Goal: Use online tool/utility: Use online tool/utility

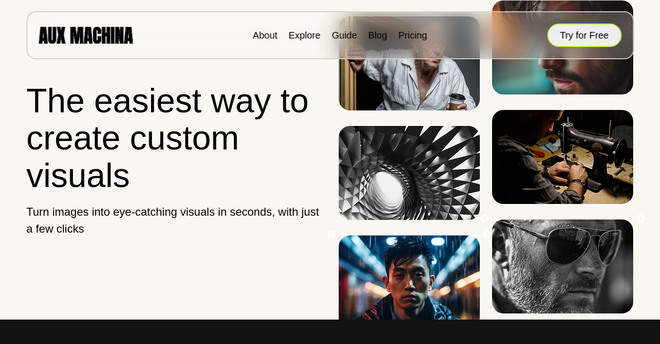
click at [572, 30] on button "Try for Free" at bounding box center [584, 36] width 74 height 24
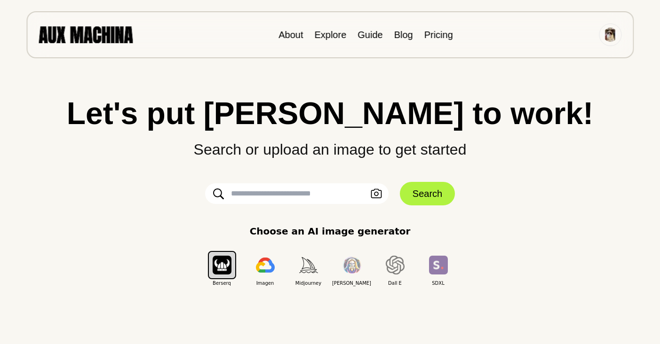
click at [330, 189] on input "text" at bounding box center [296, 193] width 183 height 21
type input "**********"
click button "Search" at bounding box center [427, 194] width 55 height 24
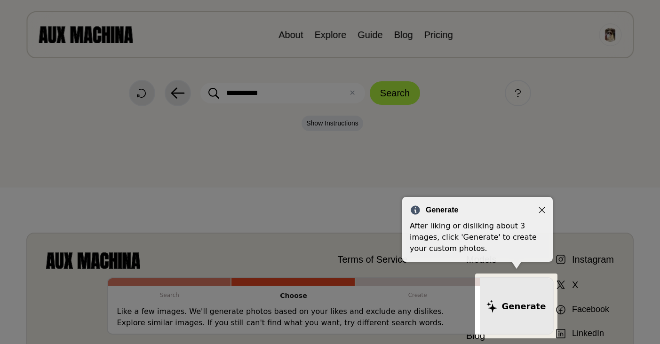
click at [542, 208] on icon "Close" at bounding box center [541, 210] width 7 height 7
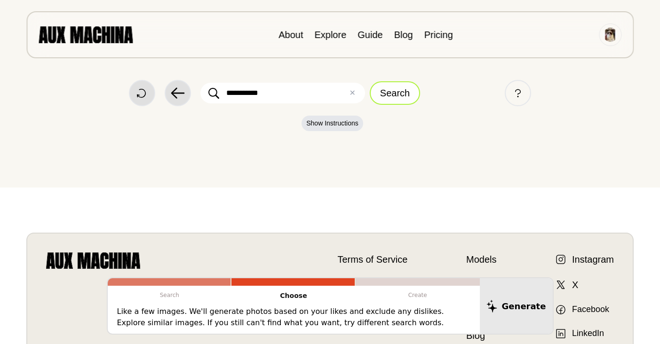
click at [383, 92] on button "Search" at bounding box center [395, 93] width 50 height 24
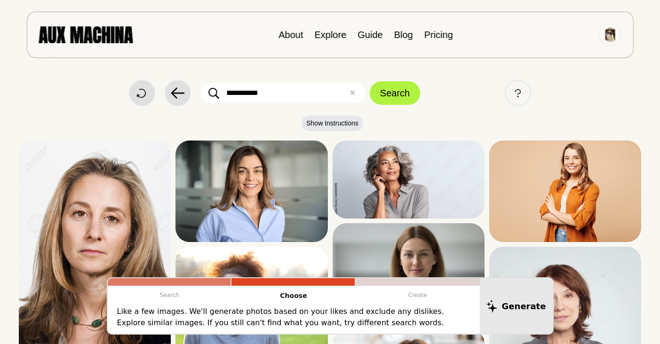
click at [228, 96] on input "**********" at bounding box center [282, 93] width 165 height 21
type input "**********"
click at [370, 81] on button "Search" at bounding box center [395, 93] width 50 height 24
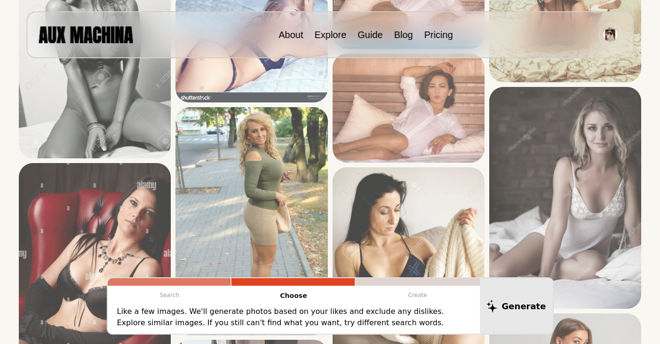
scroll to position [314, 0]
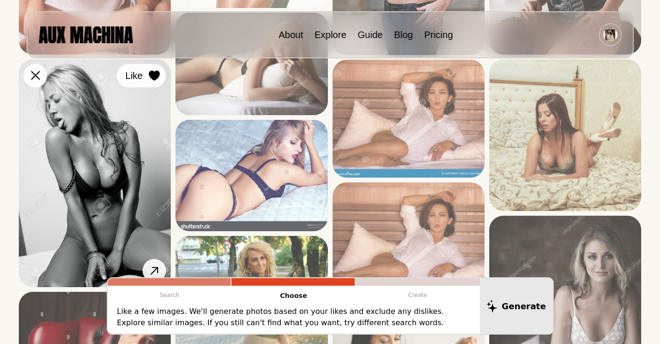
drag, startPoint x: 155, startPoint y: 79, endPoint x: 157, endPoint y: 94, distance: 14.7
click at [155, 79] on icon at bounding box center [154, 76] width 11 height 10
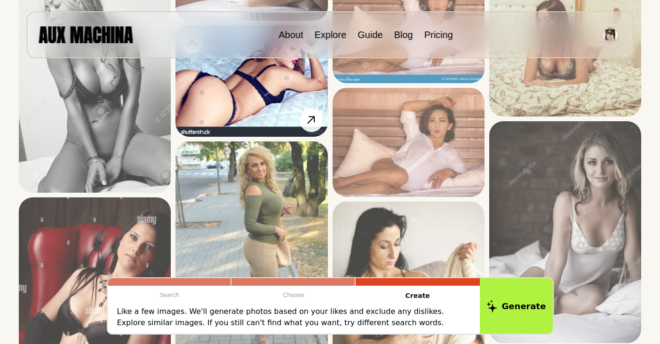
scroll to position [325, 0]
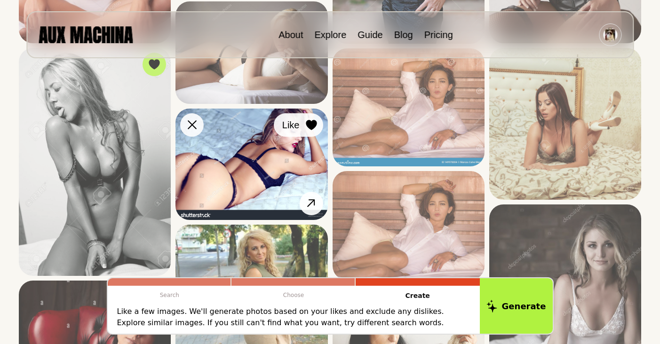
click at [310, 126] on icon at bounding box center [311, 125] width 11 height 10
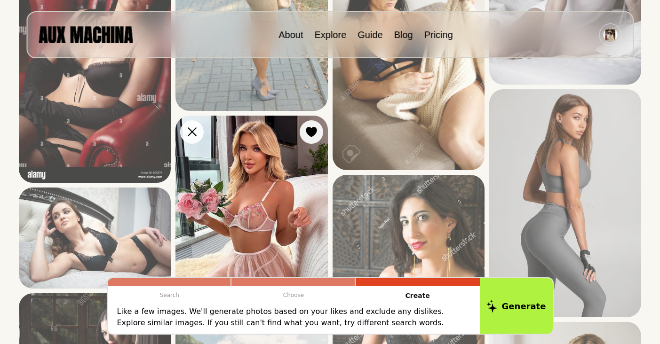
scroll to position [672, 0]
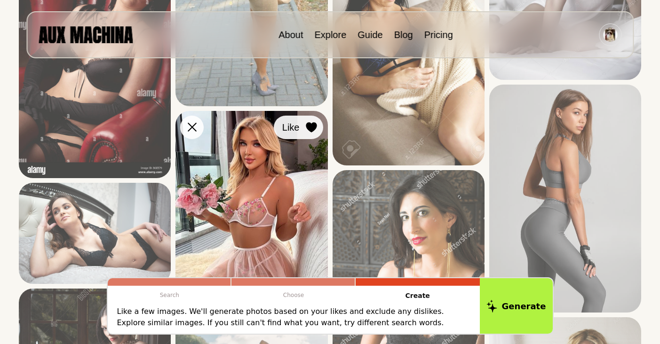
click at [302, 130] on button "Like" at bounding box center [298, 128] width 49 height 24
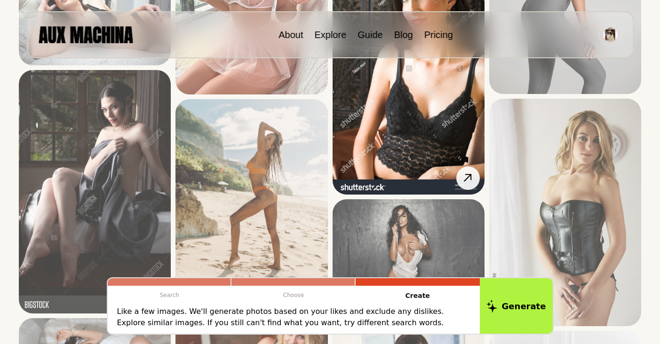
scroll to position [891, 0]
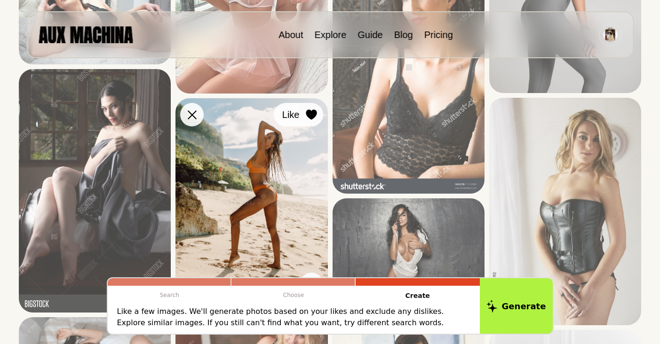
click at [316, 116] on div at bounding box center [311, 115] width 14 height 14
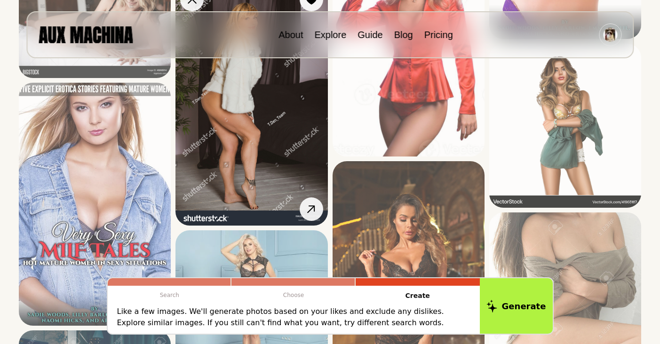
scroll to position [1682, 0]
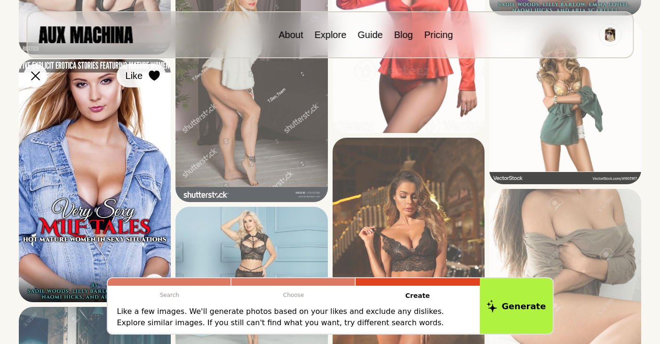
click at [156, 79] on icon at bounding box center [154, 76] width 11 height 10
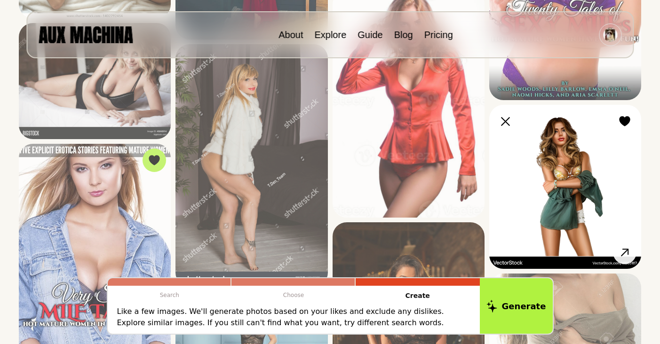
scroll to position [1597, 0]
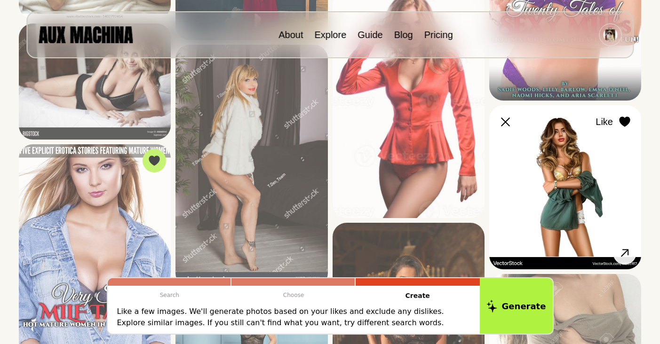
click at [622, 122] on icon at bounding box center [624, 122] width 11 height 10
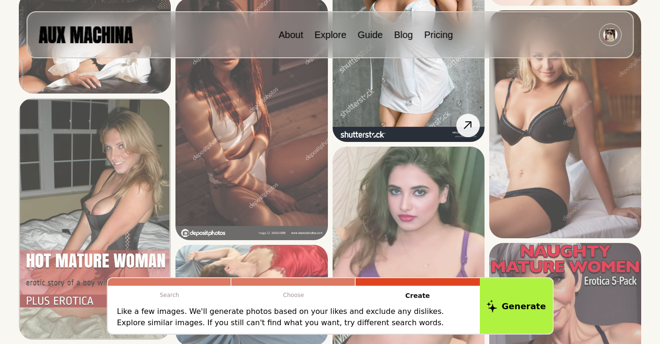
scroll to position [2249, 0]
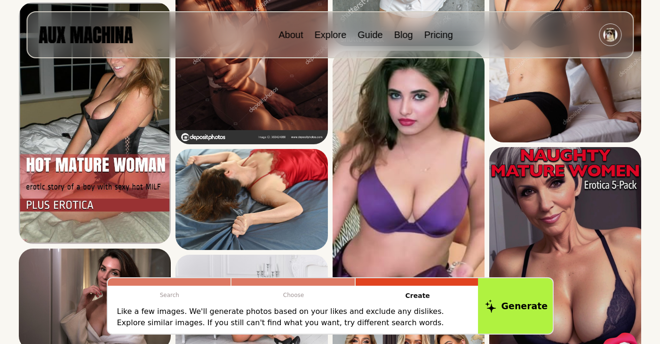
click at [523, 309] on button "Generate" at bounding box center [516, 306] width 77 height 58
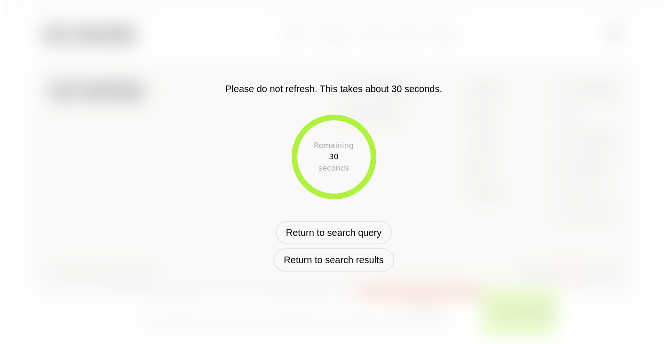
scroll to position [364, 0]
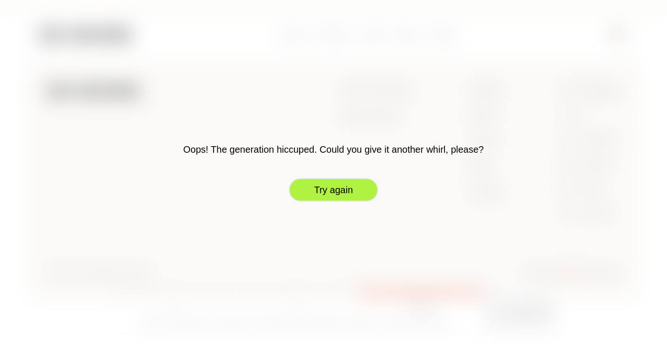
click at [340, 193] on button "Try again" at bounding box center [333, 190] width 89 height 24
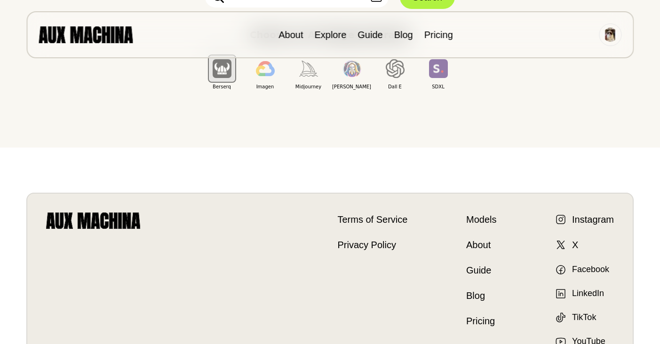
scroll to position [0, 0]
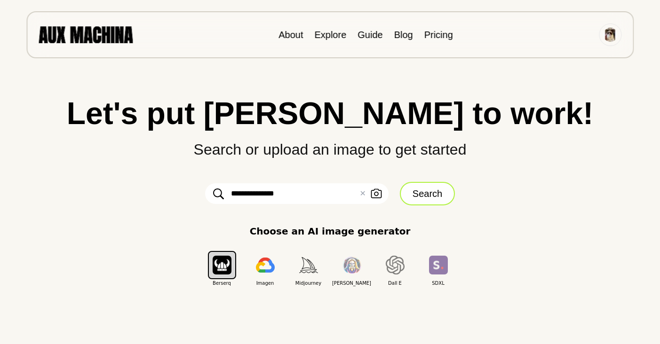
click at [423, 191] on button "Search" at bounding box center [427, 194] width 55 height 24
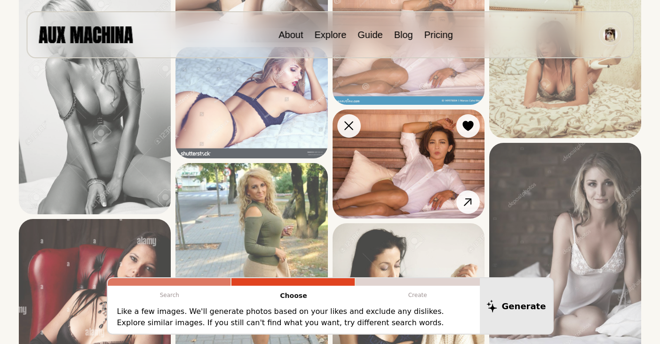
scroll to position [339, 0]
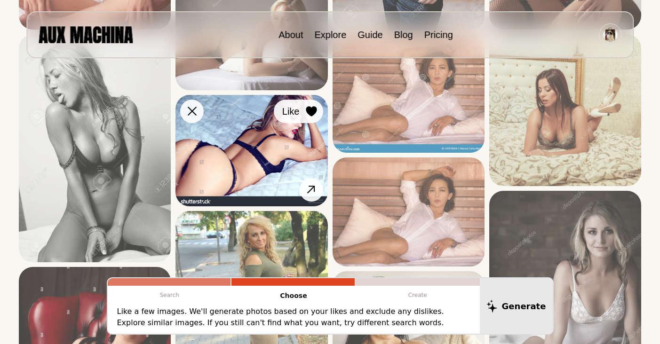
click at [308, 111] on icon at bounding box center [311, 111] width 11 height 10
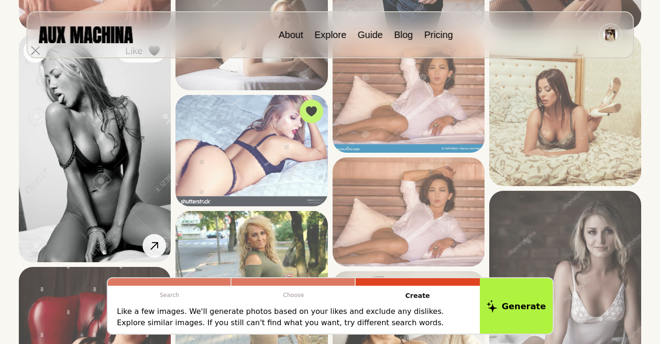
click at [157, 60] on button "Like" at bounding box center [141, 51] width 49 height 24
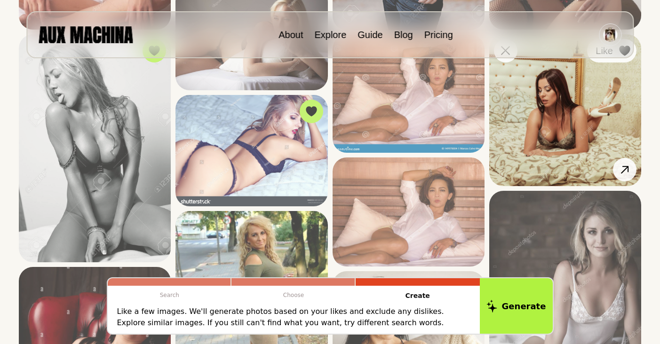
click at [626, 61] on button "Like" at bounding box center [611, 51] width 49 height 24
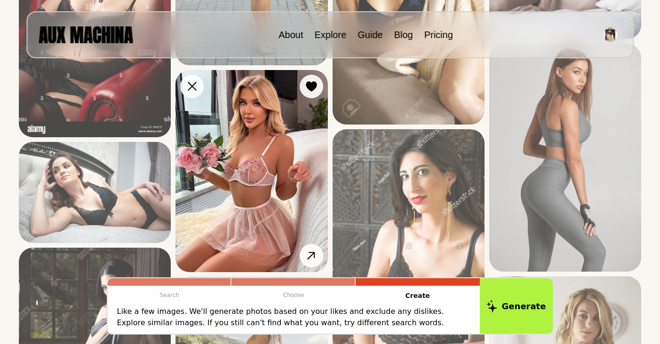
scroll to position [711, 0]
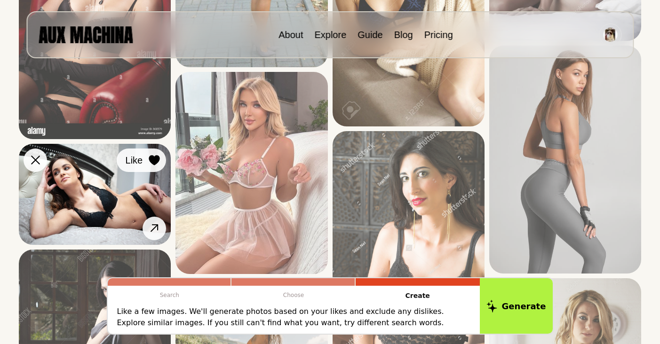
click at [159, 165] on icon at bounding box center [154, 160] width 11 height 10
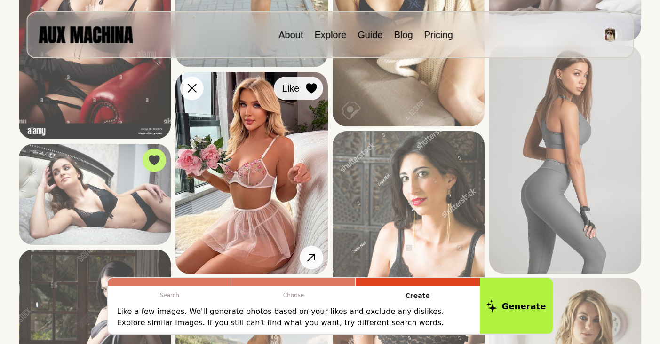
click at [312, 89] on icon at bounding box center [311, 88] width 11 height 10
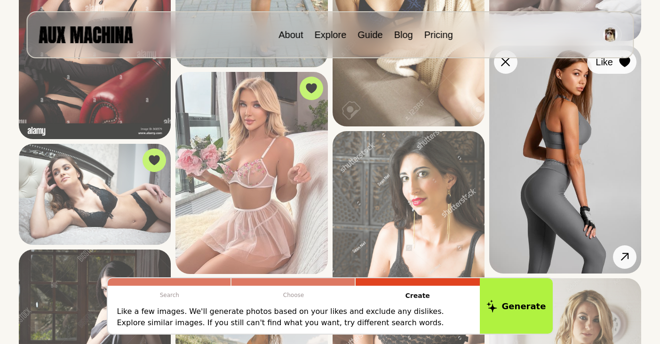
click at [619, 65] on icon at bounding box center [624, 62] width 11 height 10
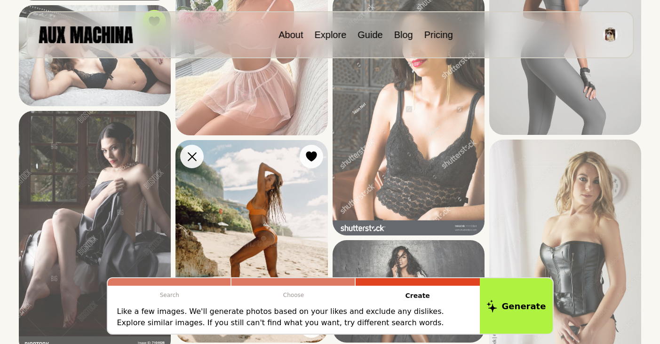
scroll to position [862, 0]
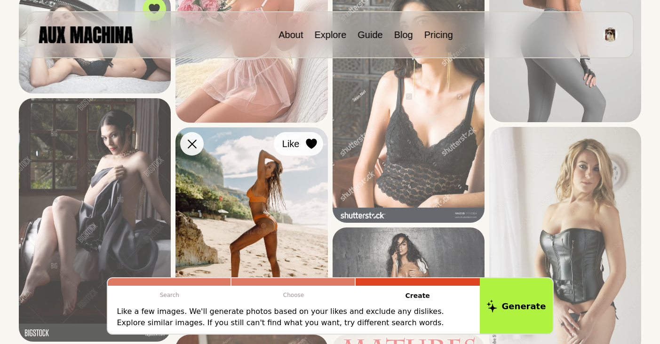
click at [317, 144] on div at bounding box center [311, 144] width 14 height 14
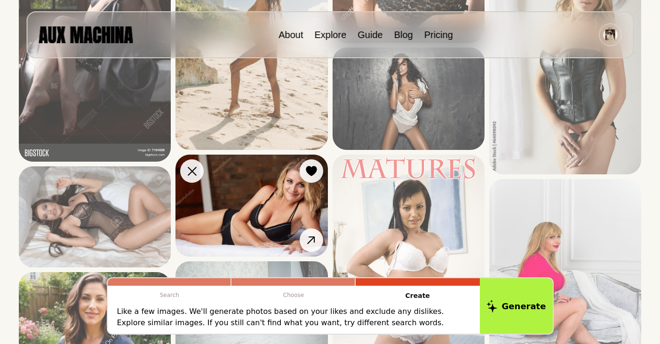
scroll to position [1049, 0]
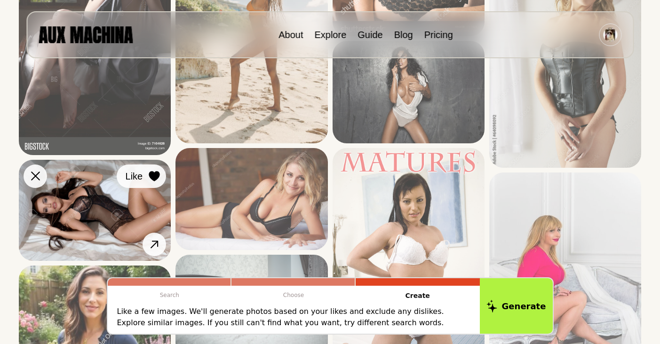
click at [150, 177] on icon at bounding box center [154, 176] width 11 height 10
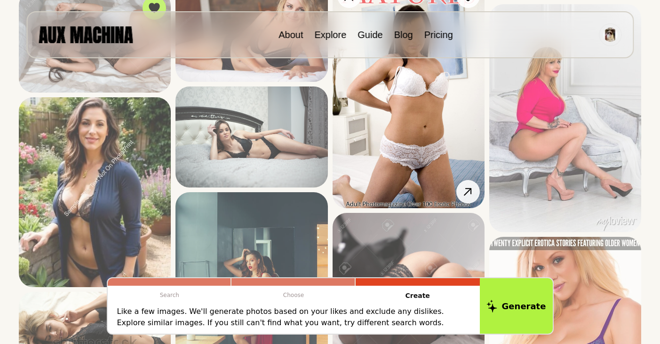
scroll to position [1220, 0]
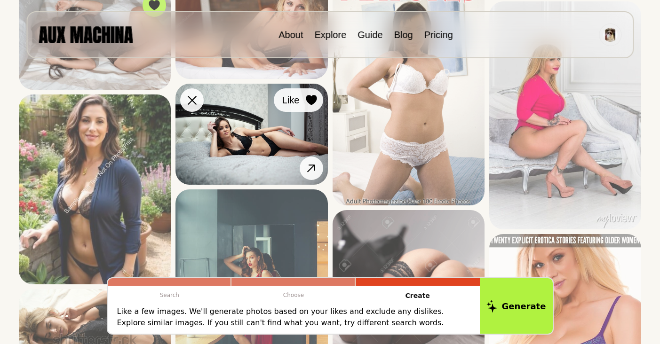
click at [303, 95] on button "Like" at bounding box center [298, 100] width 49 height 24
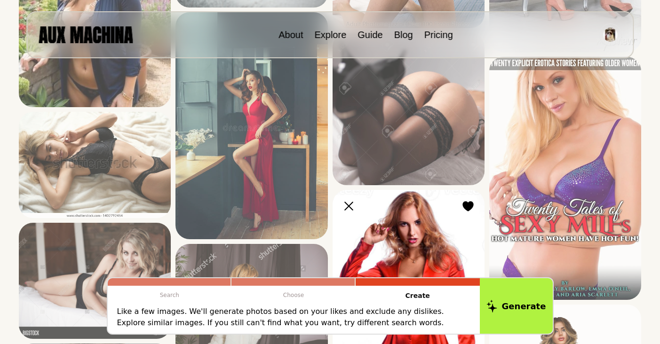
scroll to position [1395, 0]
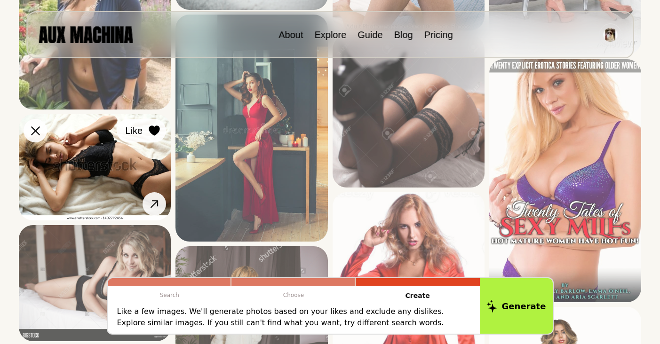
click at [158, 132] on icon at bounding box center [154, 131] width 11 height 10
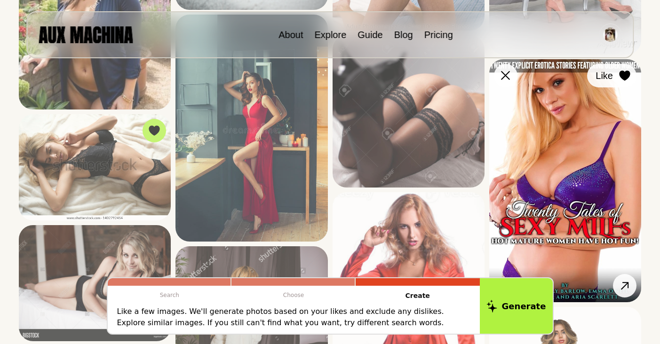
click at [618, 77] on div at bounding box center [624, 76] width 14 height 14
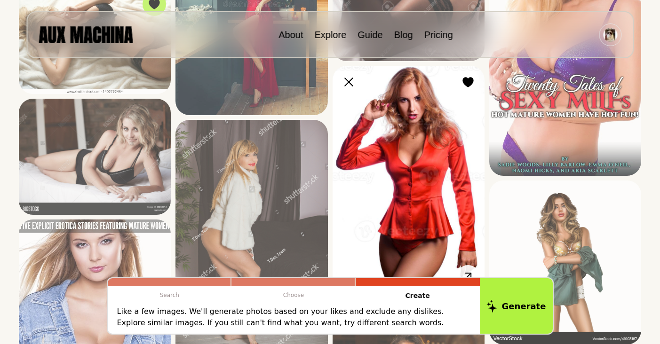
scroll to position [1394, 0]
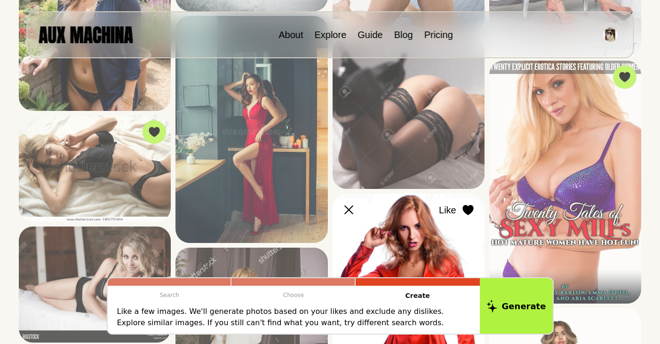
click at [466, 206] on icon at bounding box center [467, 210] width 11 height 10
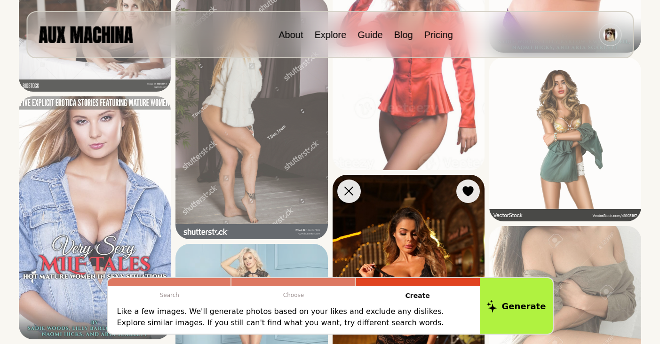
scroll to position [1663, 0]
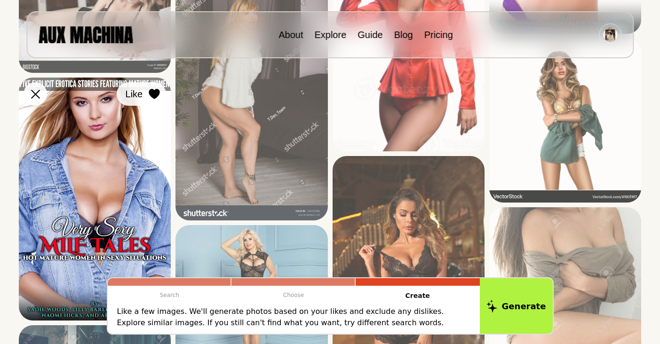
click at [162, 95] on button "Like" at bounding box center [141, 94] width 49 height 24
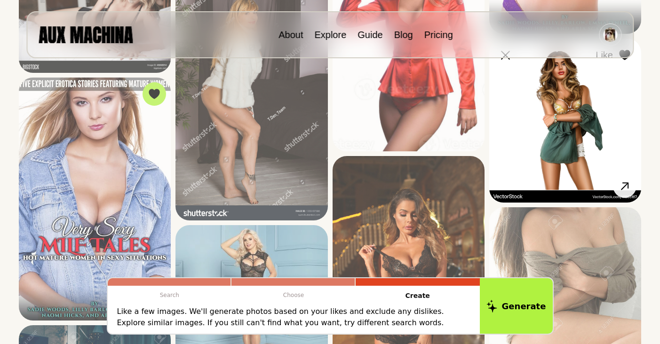
click at [623, 62] on button "Like" at bounding box center [611, 55] width 49 height 24
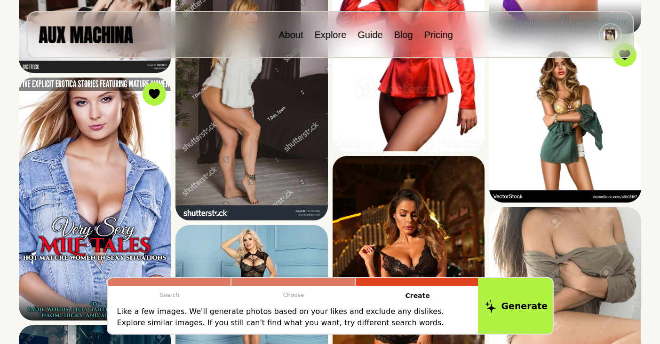
click at [513, 316] on button "Generate" at bounding box center [516, 306] width 77 height 58
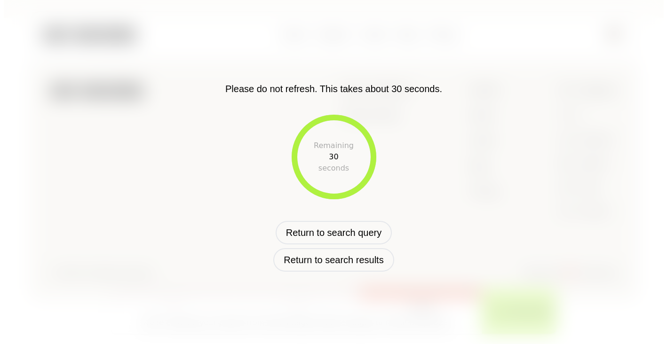
scroll to position [364, 0]
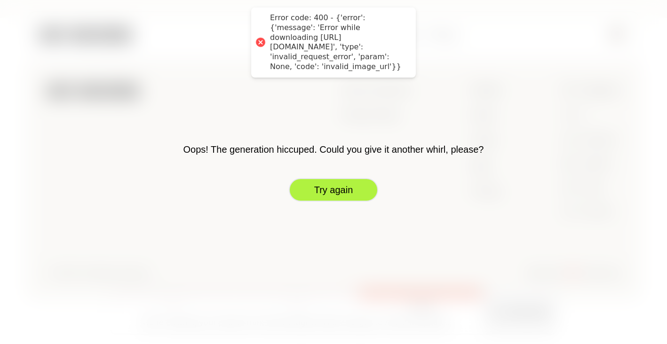
click at [359, 193] on button "Try again" at bounding box center [333, 190] width 89 height 24
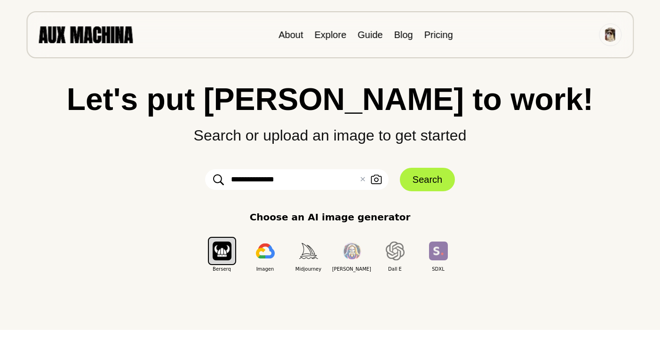
scroll to position [0, 0]
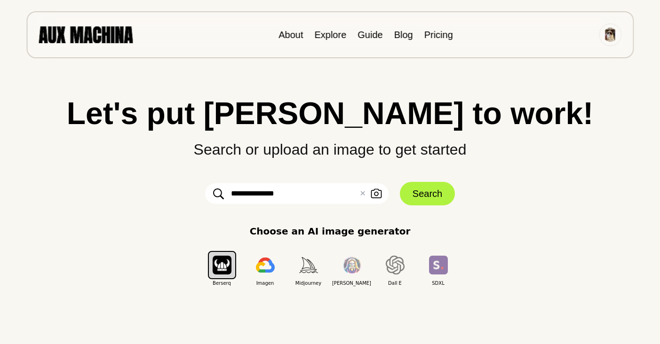
click at [254, 191] on input "**********" at bounding box center [296, 193] width 183 height 21
type input "*****"
click button "Search" at bounding box center [427, 194] width 55 height 24
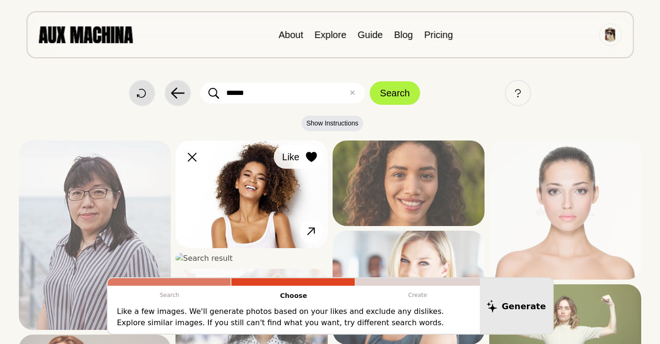
click at [312, 151] on div at bounding box center [311, 157] width 14 height 14
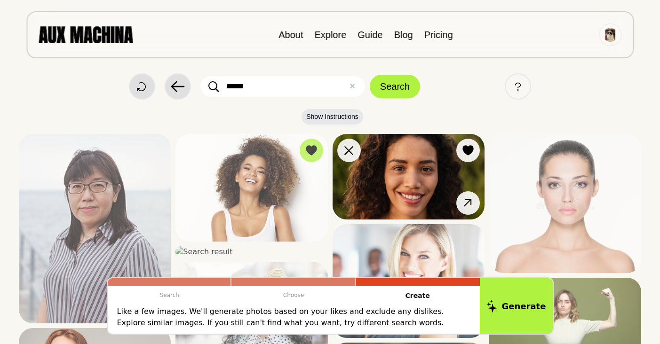
scroll to position [17, 0]
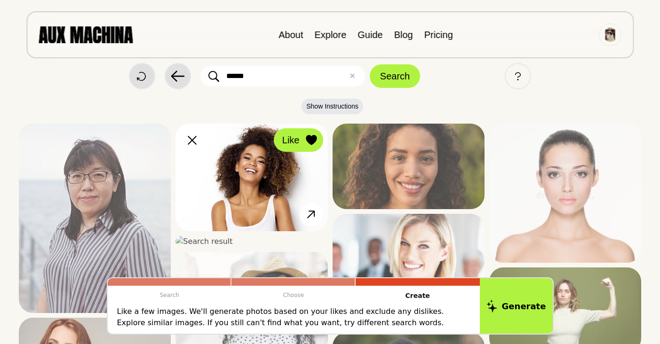
click at [317, 142] on div at bounding box center [311, 140] width 14 height 14
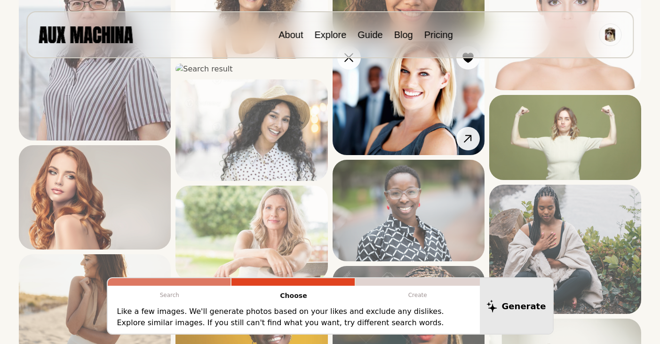
scroll to position [189, 0]
click at [464, 65] on button "Like" at bounding box center [454, 59] width 49 height 24
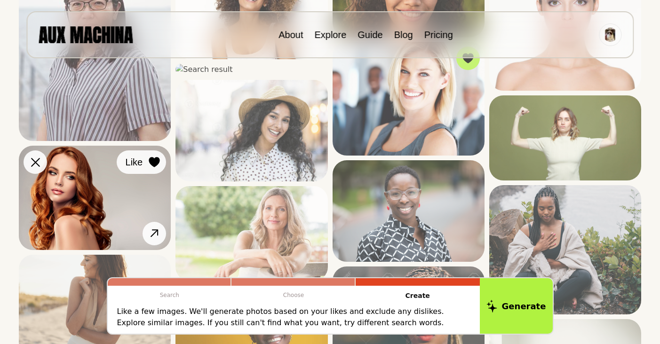
click at [163, 161] on button "Like" at bounding box center [141, 162] width 49 height 24
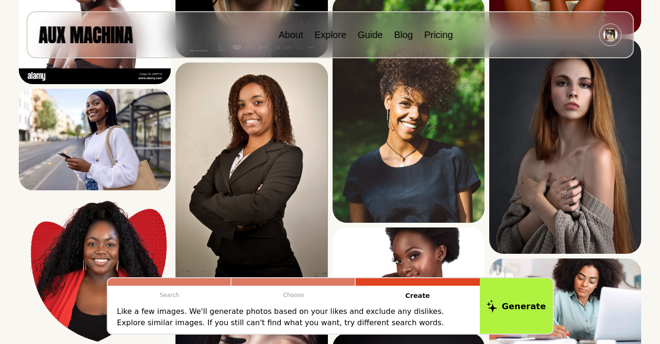
scroll to position [811, 0]
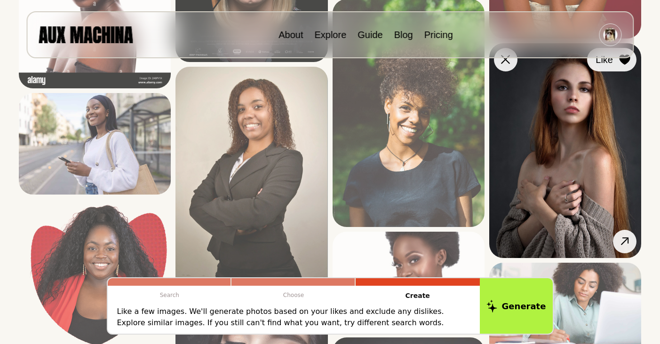
click at [626, 63] on icon at bounding box center [624, 60] width 11 height 10
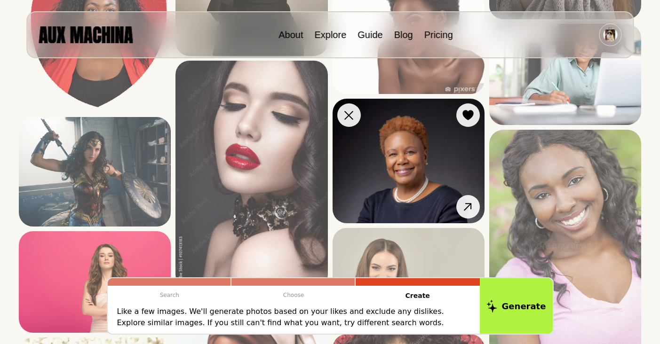
scroll to position [1068, 0]
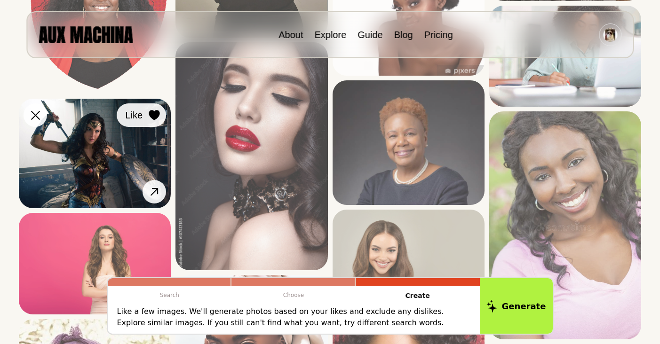
click at [155, 122] on button "Like" at bounding box center [141, 115] width 49 height 24
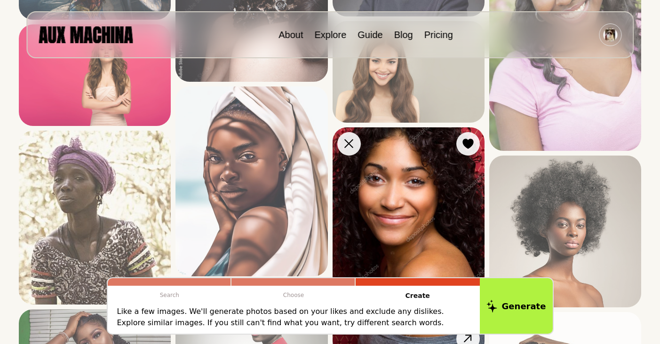
scroll to position [1220, 0]
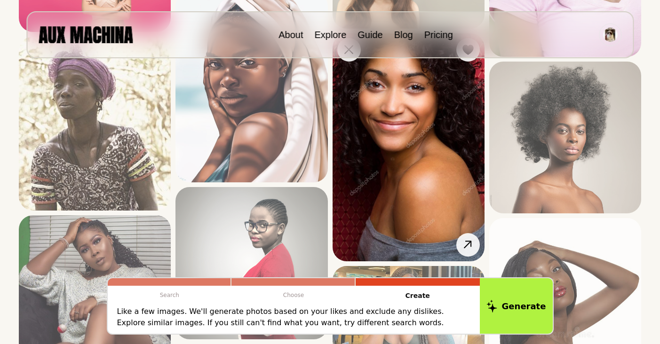
scroll to position [1512, 0]
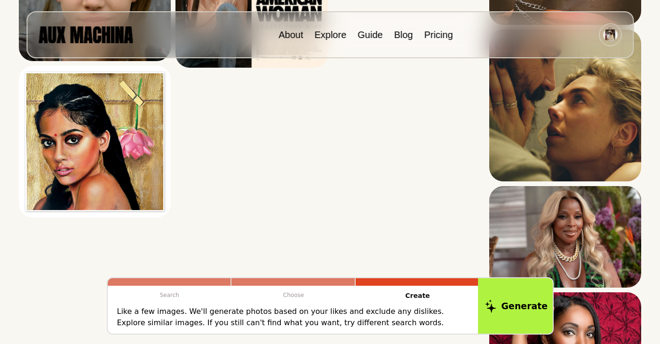
click at [524, 299] on button "Generate" at bounding box center [516, 306] width 77 height 58
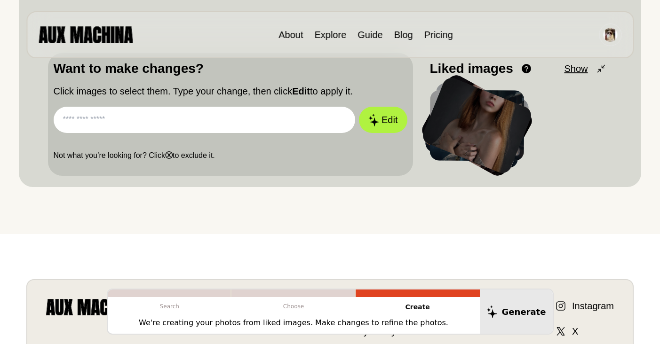
scroll to position [228, 0]
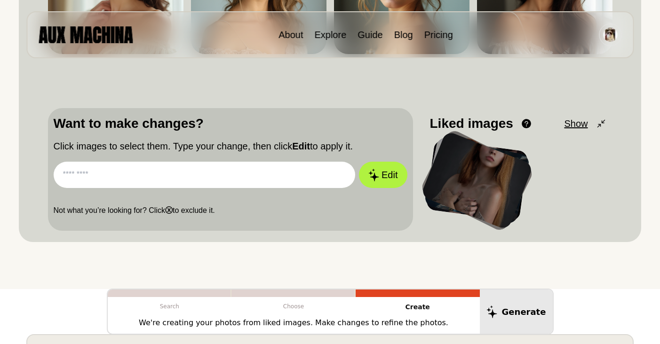
click at [265, 169] on input "text" at bounding box center [205, 175] width 302 height 26
type input "*********"
click at [359, 162] on button "Edit" at bounding box center [383, 175] width 48 height 26
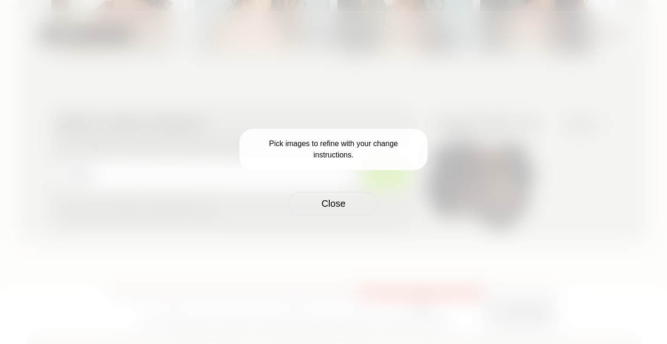
drag, startPoint x: 340, startPoint y: 200, endPoint x: 336, endPoint y: 205, distance: 6.4
click at [340, 200] on button "Close" at bounding box center [333, 204] width 89 height 24
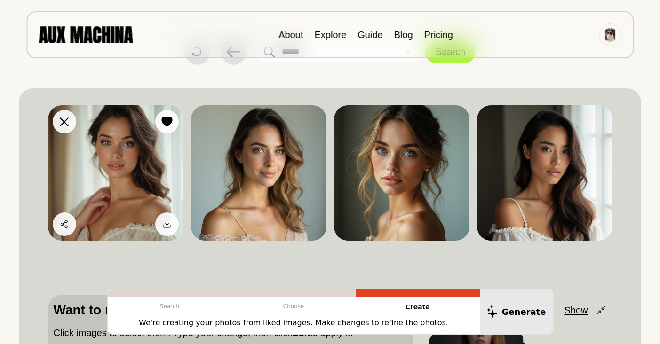
scroll to position [41, 0]
click at [160, 119] on div at bounding box center [167, 122] width 14 height 14
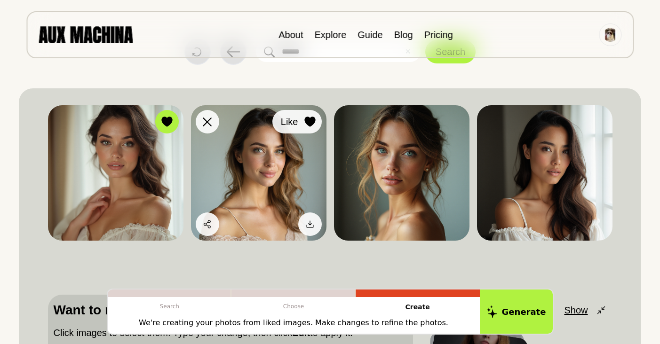
click at [309, 124] on icon at bounding box center [309, 122] width 11 height 10
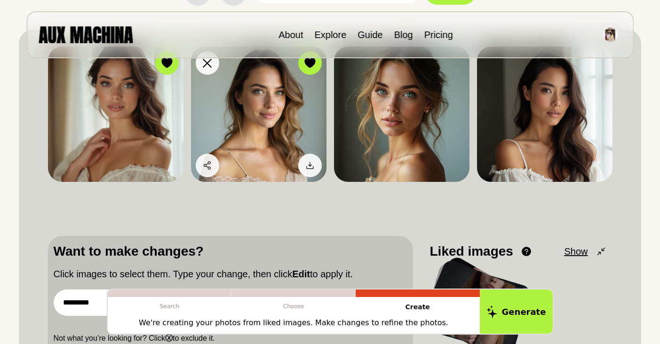
scroll to position [204, 0]
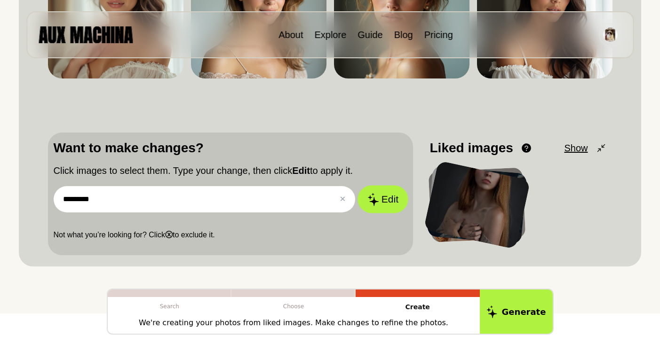
click at [386, 197] on button "Edit" at bounding box center [382, 200] width 51 height 28
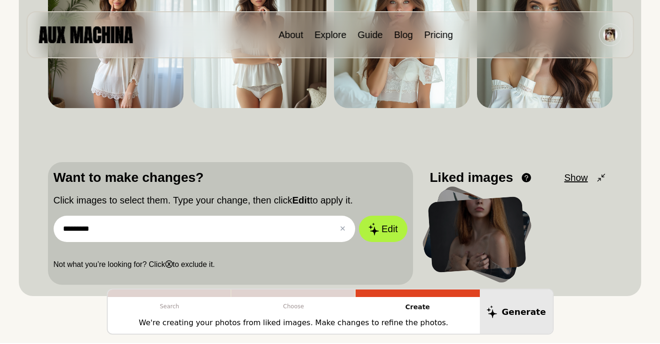
scroll to position [221, 0]
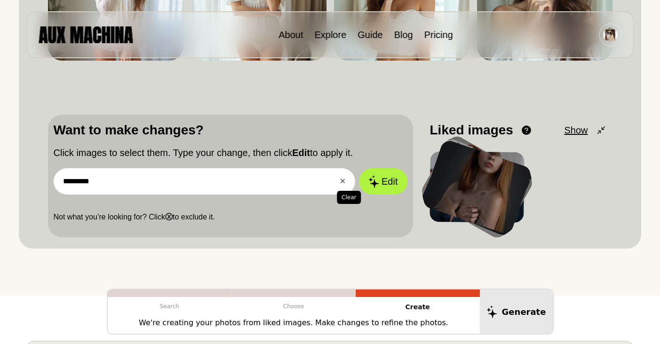
click at [343, 178] on button "✕ Clear" at bounding box center [342, 181] width 6 height 11
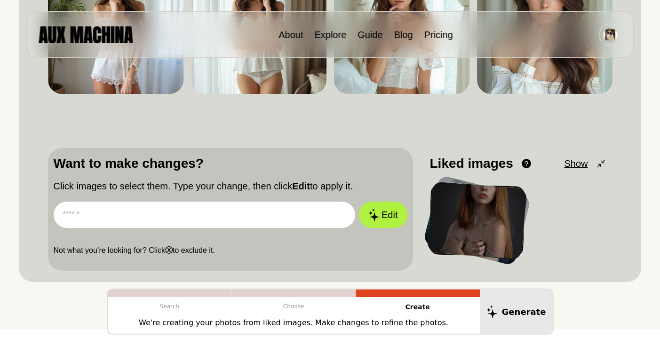
scroll to position [56, 0]
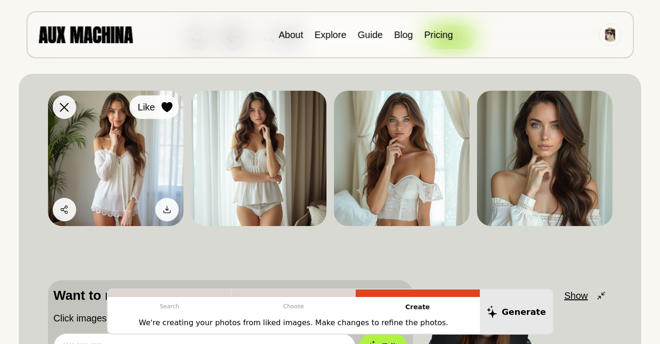
click at [167, 102] on icon at bounding box center [166, 107] width 11 height 10
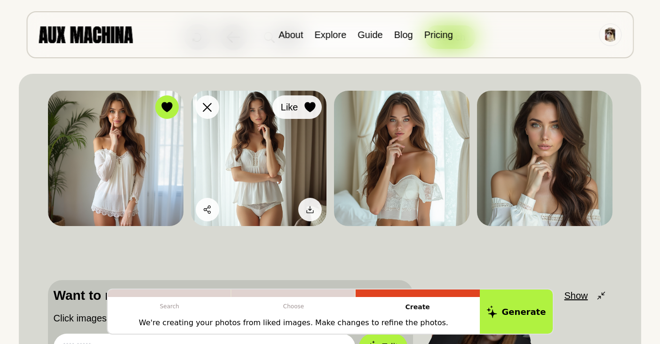
click at [312, 103] on icon at bounding box center [309, 107] width 11 height 10
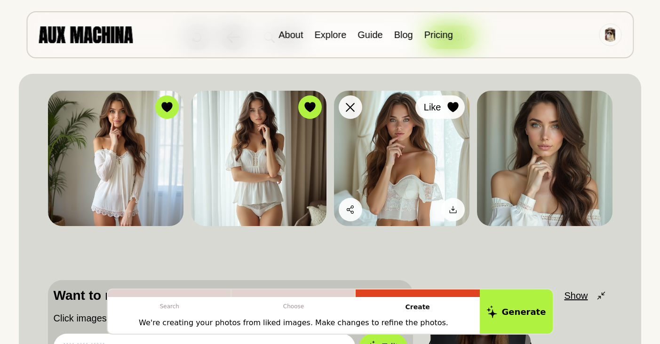
click at [454, 113] on div at bounding box center [453, 107] width 14 height 14
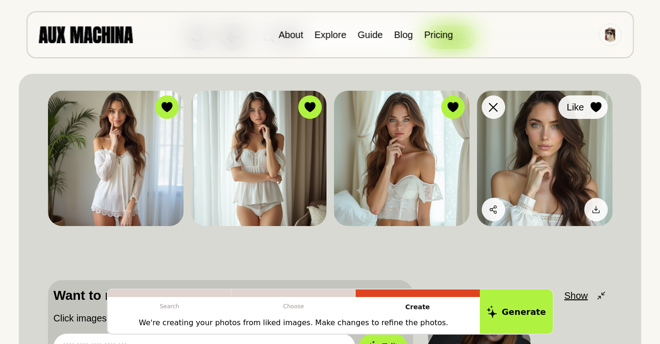
click at [595, 108] on icon at bounding box center [595, 107] width 11 height 10
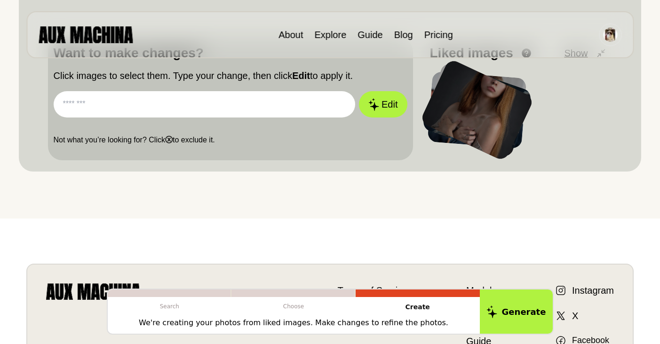
scroll to position [246, 0]
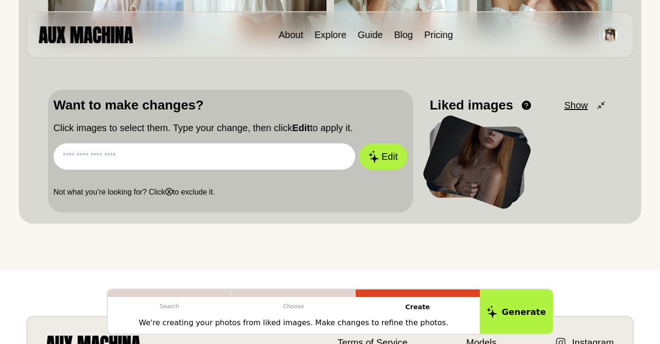
click at [153, 154] on input "text" at bounding box center [205, 156] width 302 height 26
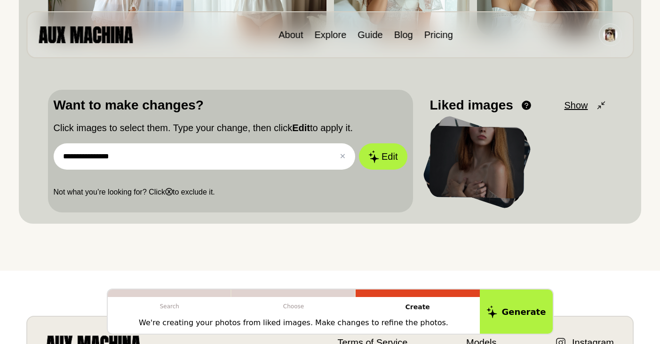
type input "**********"
click at [359, 143] on button "Edit" at bounding box center [383, 156] width 48 height 26
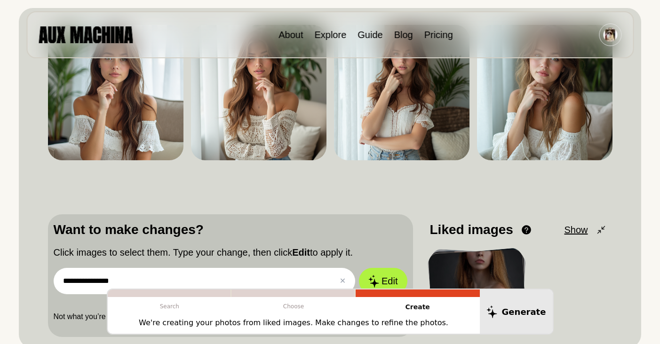
scroll to position [225, 0]
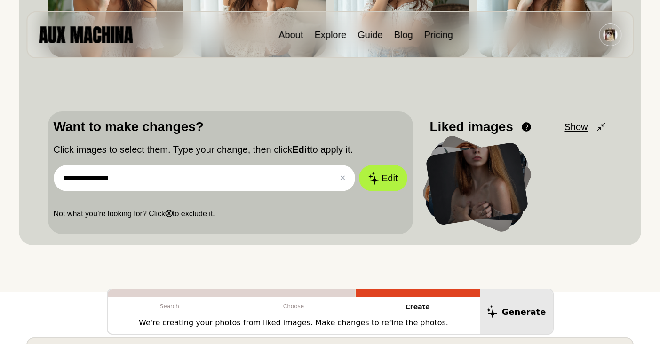
click at [270, 183] on input "**********" at bounding box center [205, 178] width 302 height 26
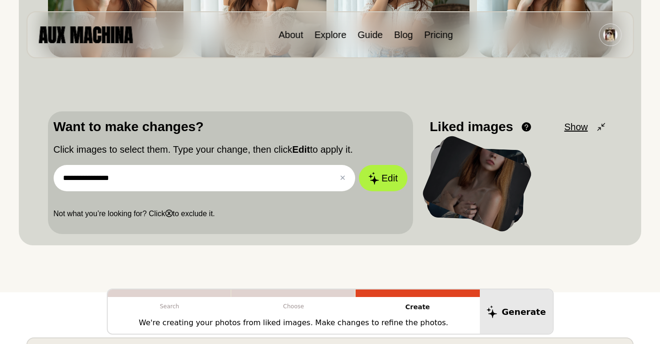
click at [270, 183] on input "**********" at bounding box center [205, 178] width 302 height 26
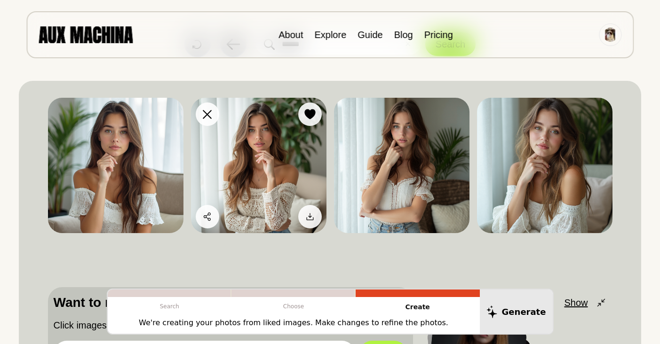
scroll to position [0, 0]
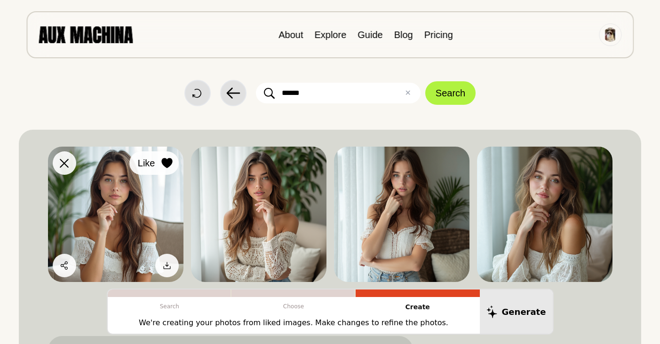
click at [170, 155] on button "Like" at bounding box center [153, 163] width 49 height 24
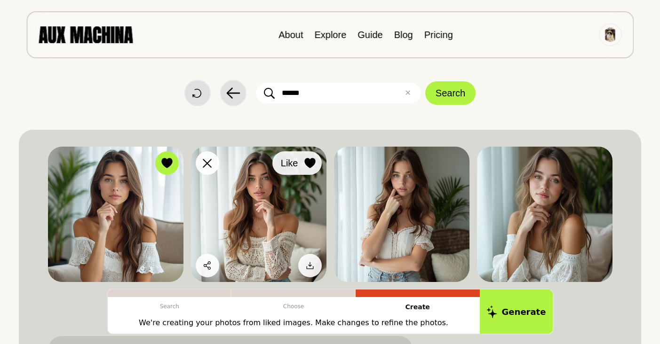
click at [308, 156] on button "Like" at bounding box center [296, 163] width 49 height 24
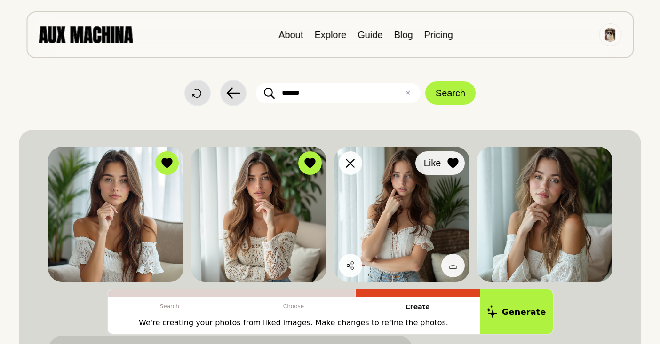
click at [456, 162] on icon at bounding box center [452, 163] width 11 height 10
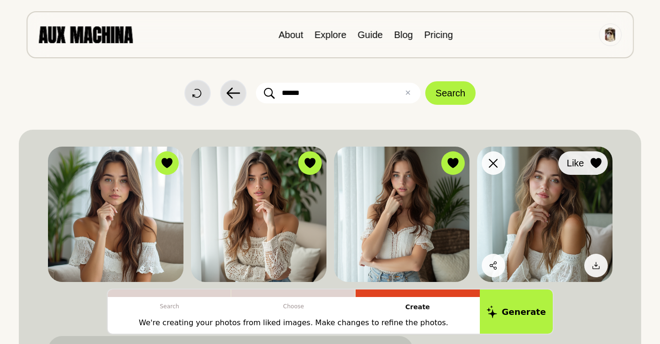
click at [597, 162] on icon at bounding box center [595, 163] width 11 height 10
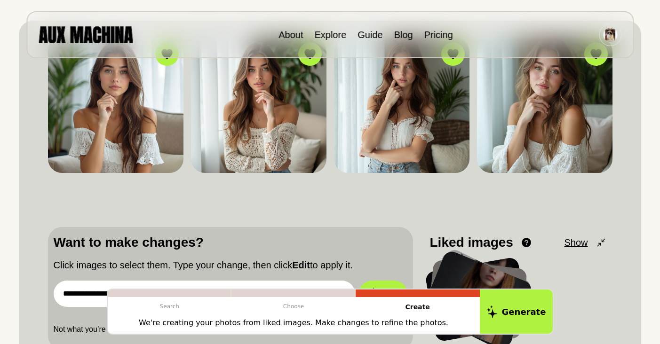
scroll to position [135, 0]
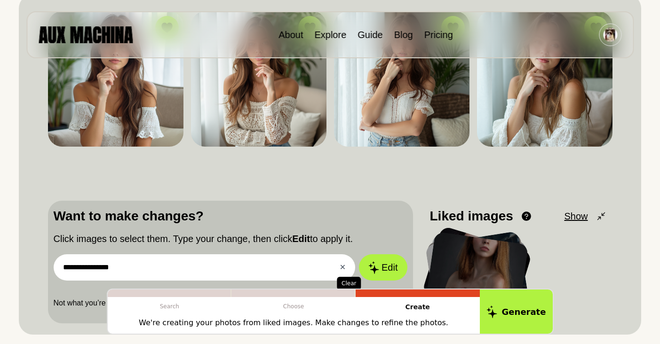
click at [345, 266] on button "✕ Clear" at bounding box center [342, 267] width 6 height 11
click at [171, 268] on input "text" at bounding box center [205, 267] width 302 height 26
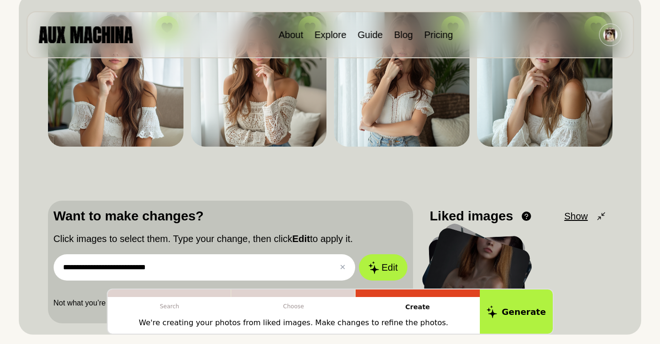
click at [359, 254] on button "Edit" at bounding box center [383, 267] width 48 height 26
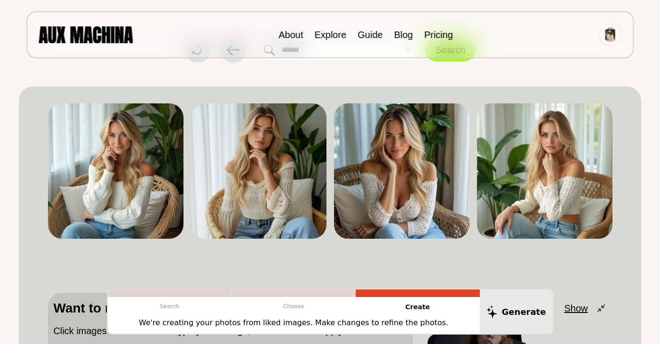
scroll to position [39, 0]
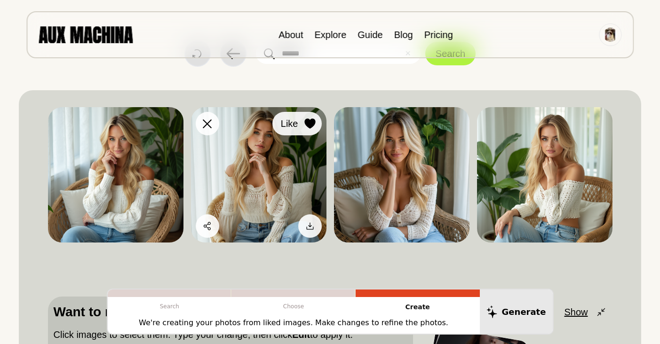
click at [315, 127] on icon at bounding box center [309, 123] width 11 height 10
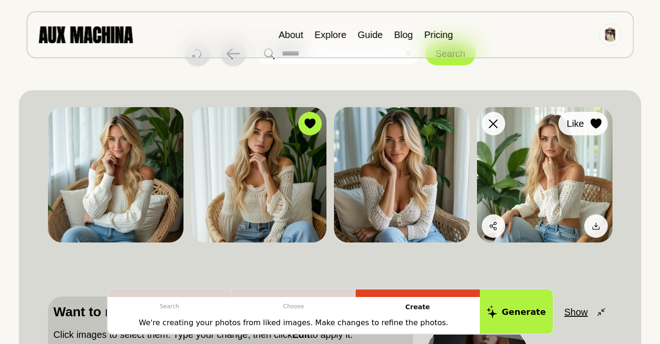
click at [589, 121] on div at bounding box center [596, 124] width 14 height 14
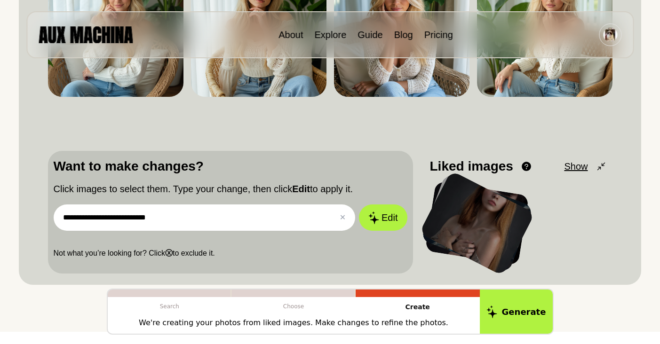
scroll to position [212, 0]
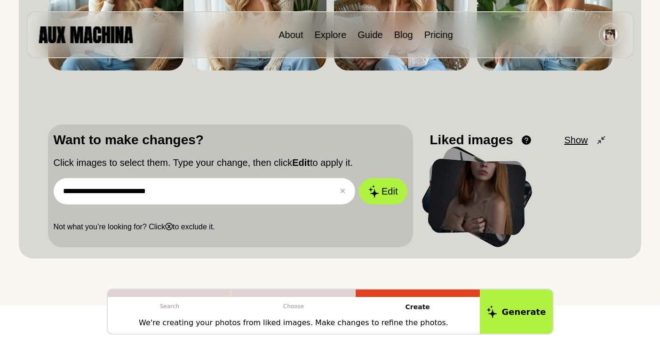
drag, startPoint x: 176, startPoint y: 197, endPoint x: 142, endPoint y: 189, distance: 34.6
click at [142, 189] on input "**********" at bounding box center [205, 191] width 302 height 26
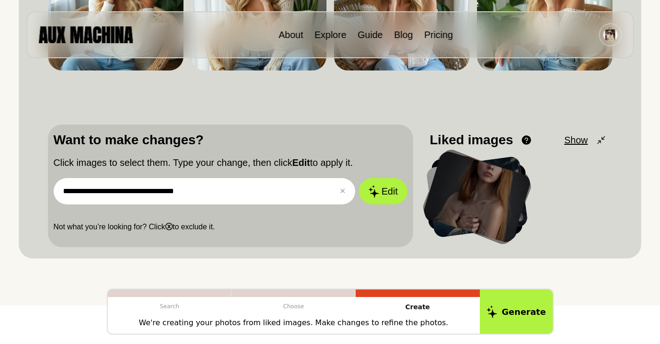
type input "**********"
click at [359, 178] on button "Edit" at bounding box center [383, 191] width 48 height 26
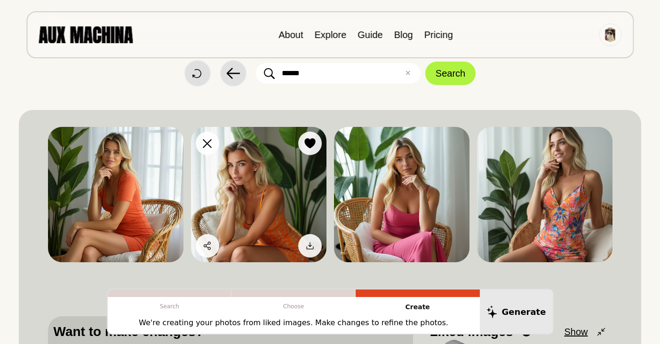
scroll to position [27, 0]
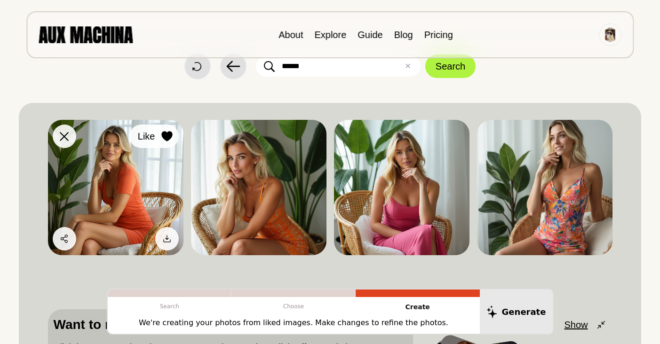
drag, startPoint x: 170, startPoint y: 134, endPoint x: 174, endPoint y: 137, distance: 5.5
click at [169, 134] on icon at bounding box center [166, 136] width 11 height 10
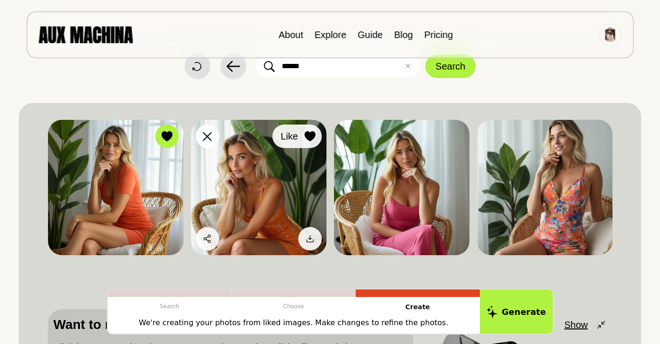
click at [315, 130] on div at bounding box center [310, 136] width 14 height 14
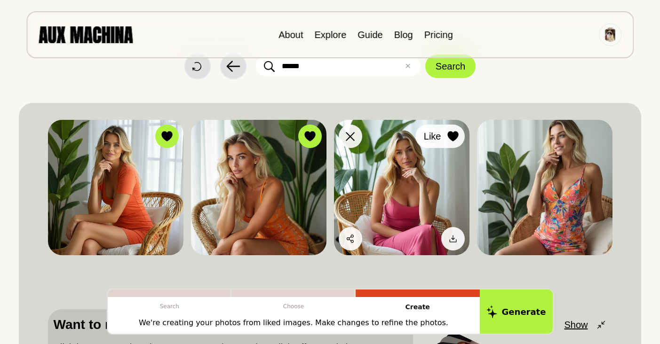
click at [457, 132] on icon at bounding box center [452, 136] width 11 height 10
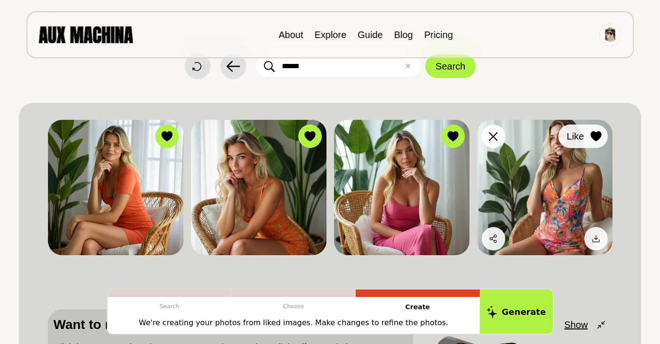
click at [596, 135] on icon at bounding box center [595, 136] width 11 height 10
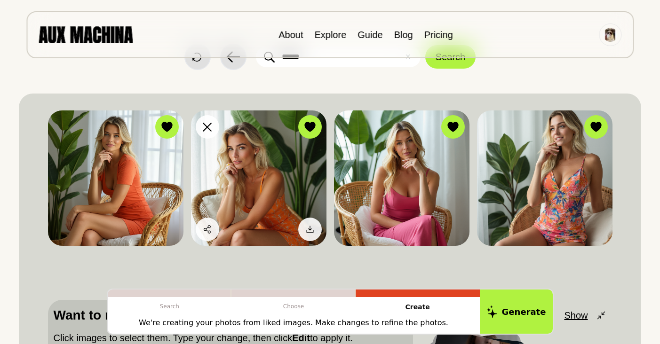
scroll to position [140, 0]
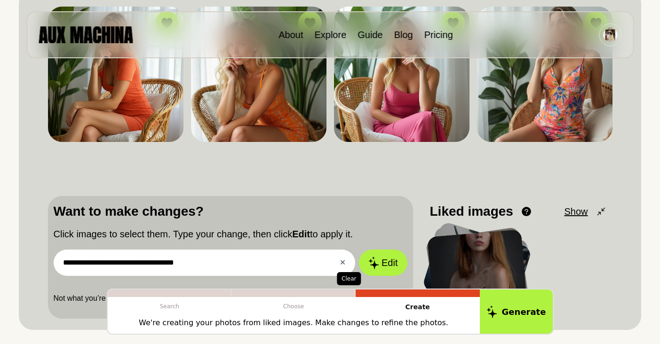
click at [340, 264] on button "✕ Clear" at bounding box center [342, 262] width 6 height 11
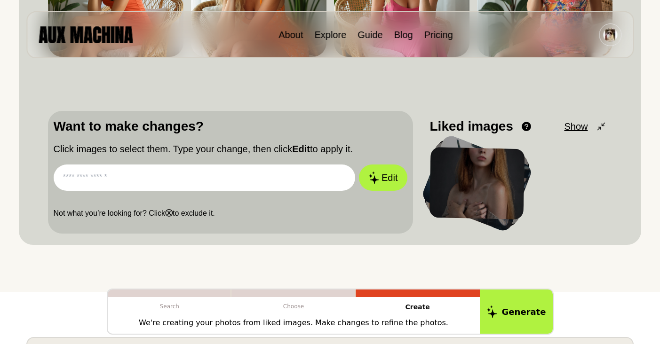
scroll to position [258, 0]
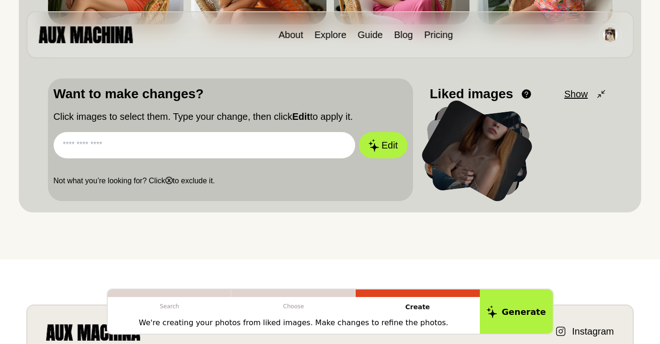
click at [143, 146] on input "text" at bounding box center [205, 145] width 302 height 26
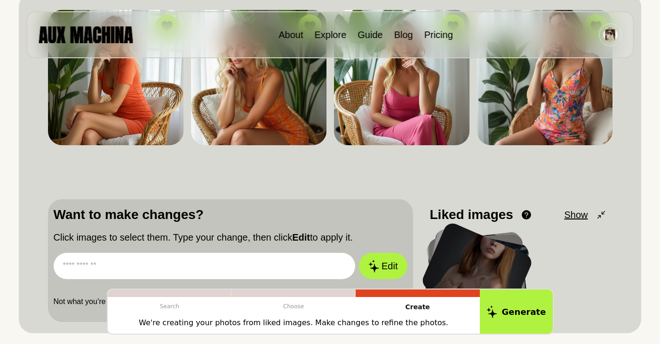
scroll to position [190, 0]
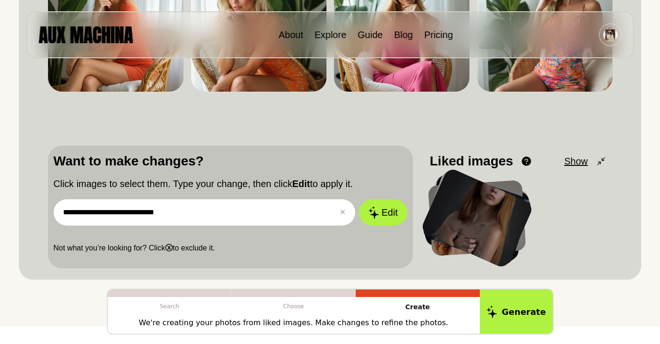
type input "**********"
click at [359, 199] on button "Edit" at bounding box center [383, 212] width 48 height 26
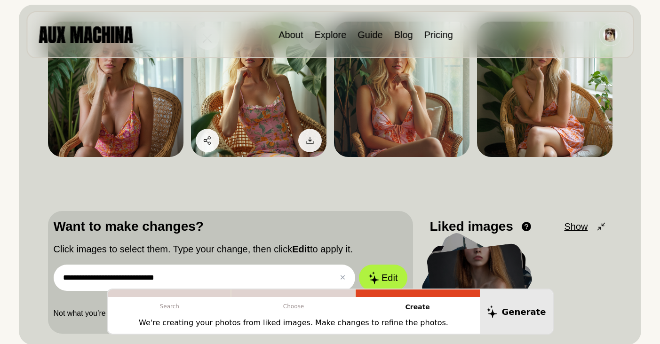
scroll to position [78, 0]
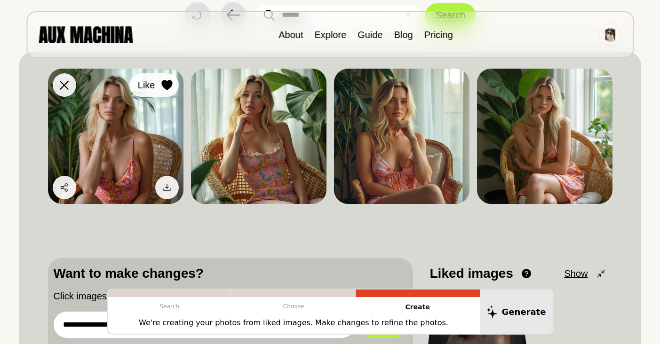
click at [163, 84] on icon at bounding box center [166, 85] width 11 height 10
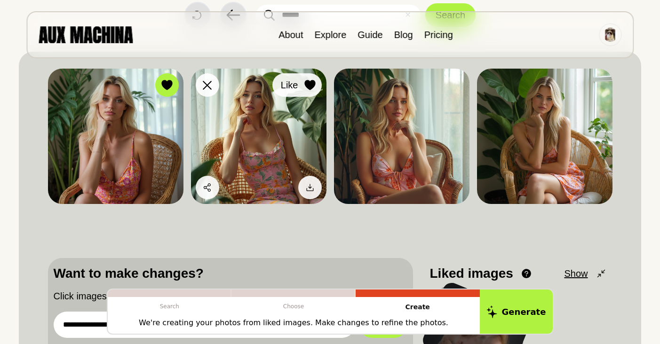
click at [308, 79] on div at bounding box center [310, 85] width 14 height 14
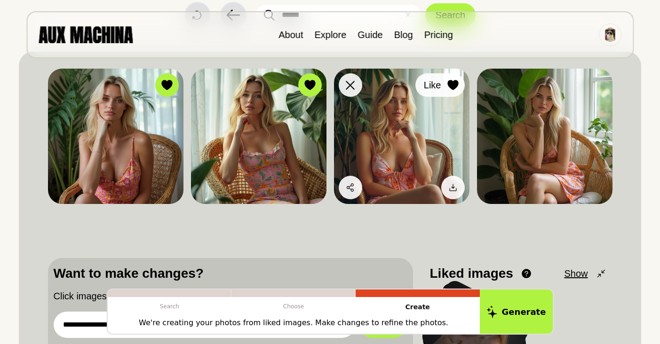
click at [452, 79] on div at bounding box center [453, 85] width 14 height 14
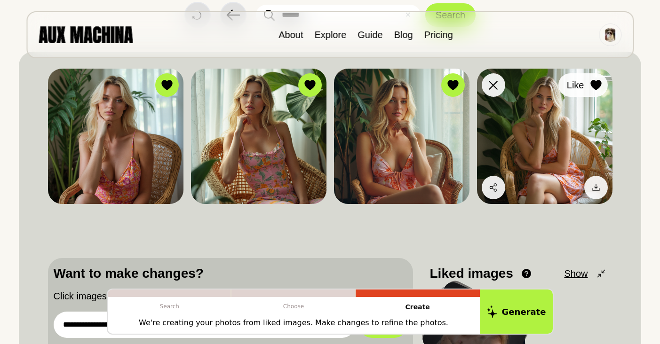
click at [592, 84] on icon at bounding box center [595, 85] width 11 height 10
